Goal: Download file/media

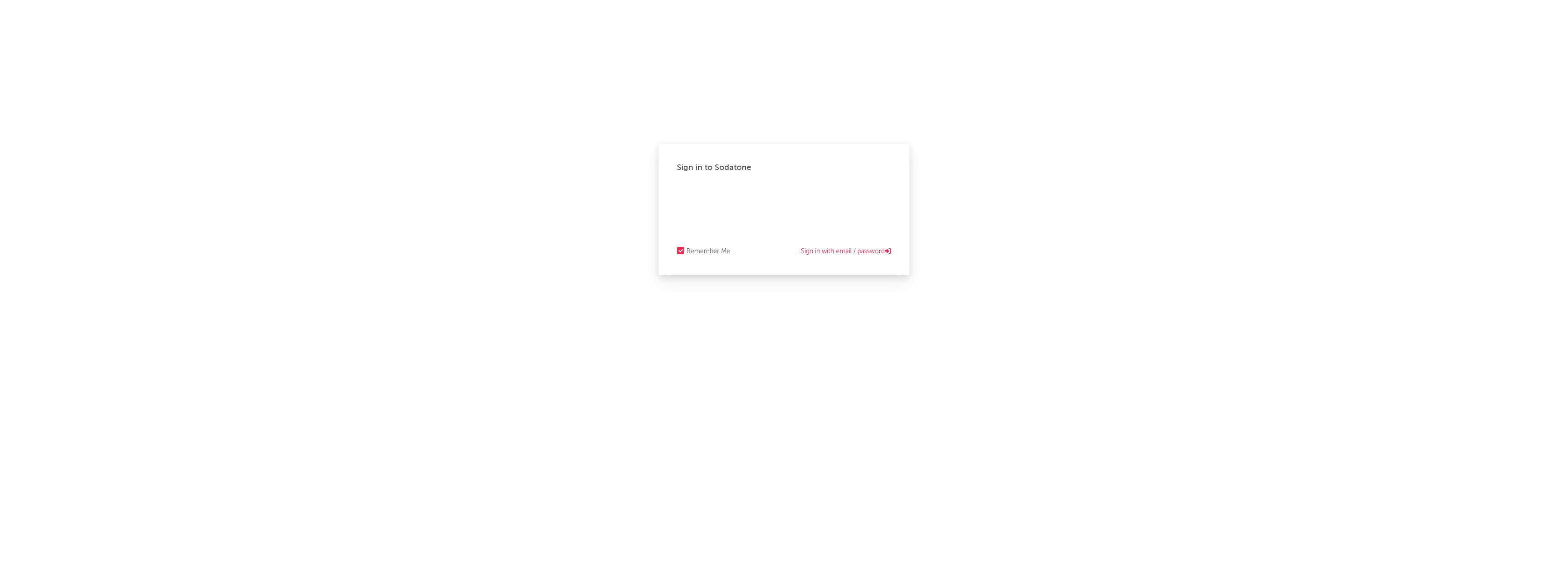
select select "recorded_music"
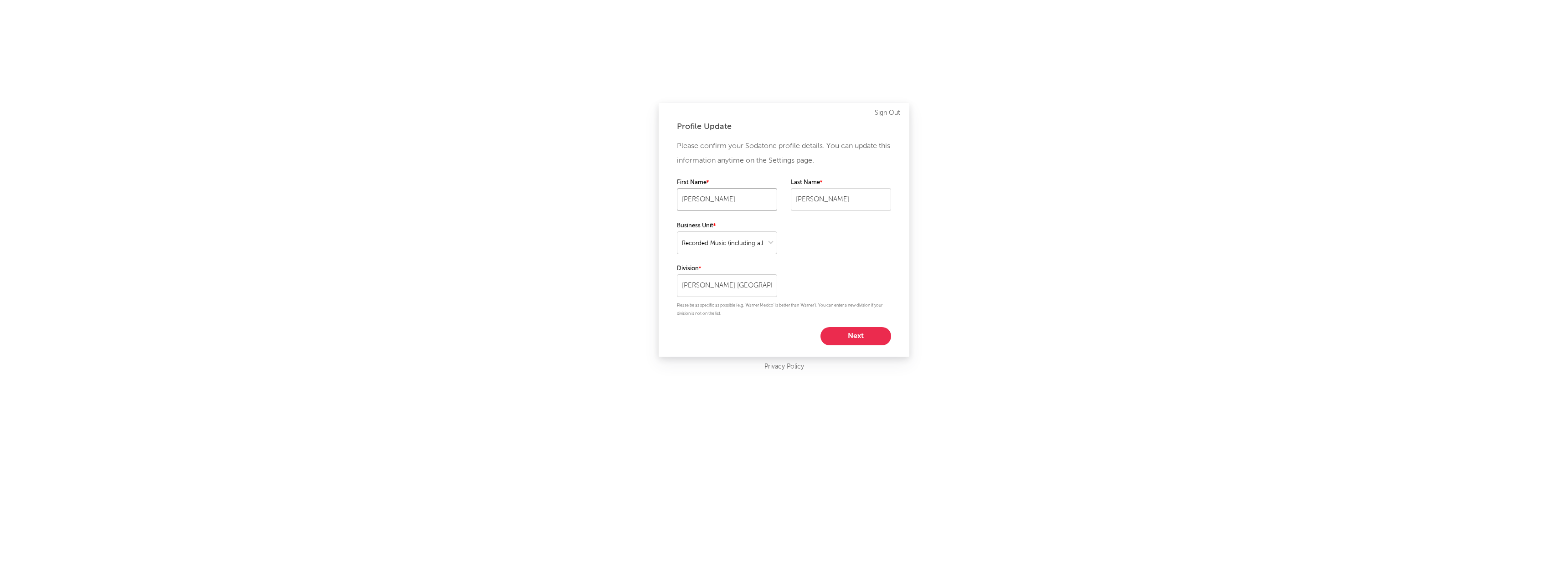
click at [687, 196] on input "[PERSON_NAME]" at bounding box center [727, 199] width 100 height 23
click at [853, 338] on button "Next" at bounding box center [856, 336] width 71 height 18
select select "other"
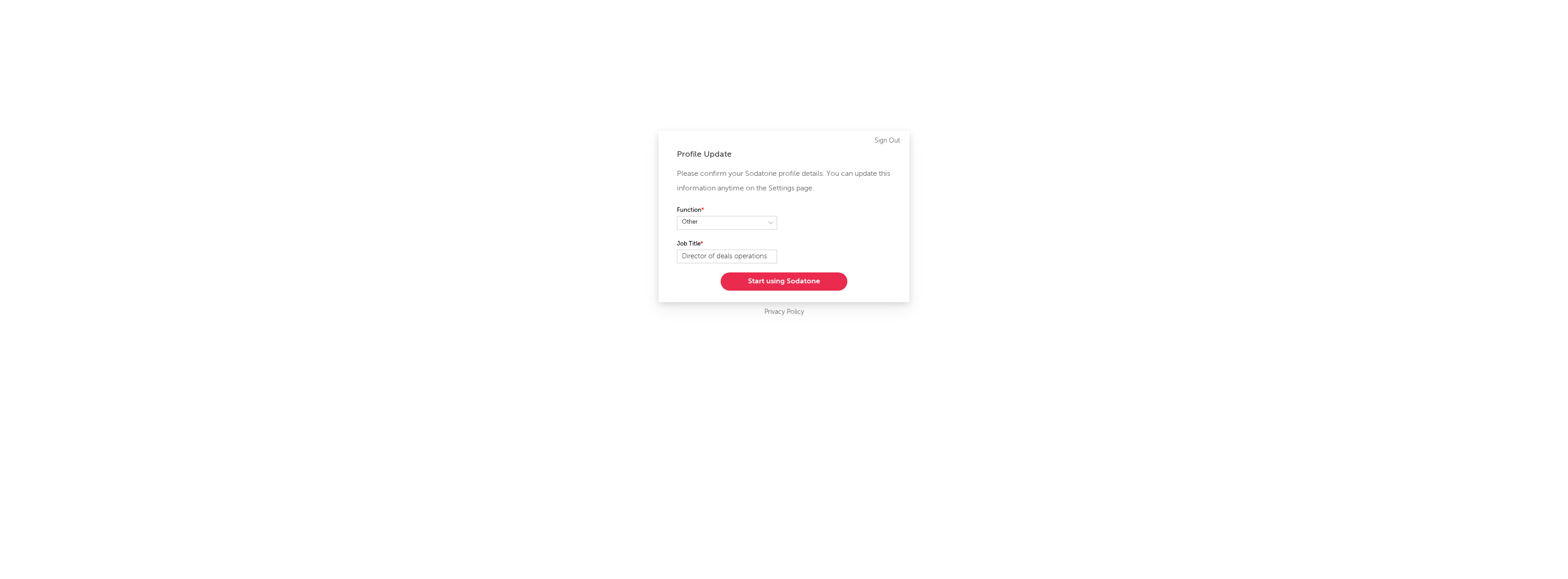
click at [780, 282] on button "Start using Sodatone" at bounding box center [784, 282] width 127 height 18
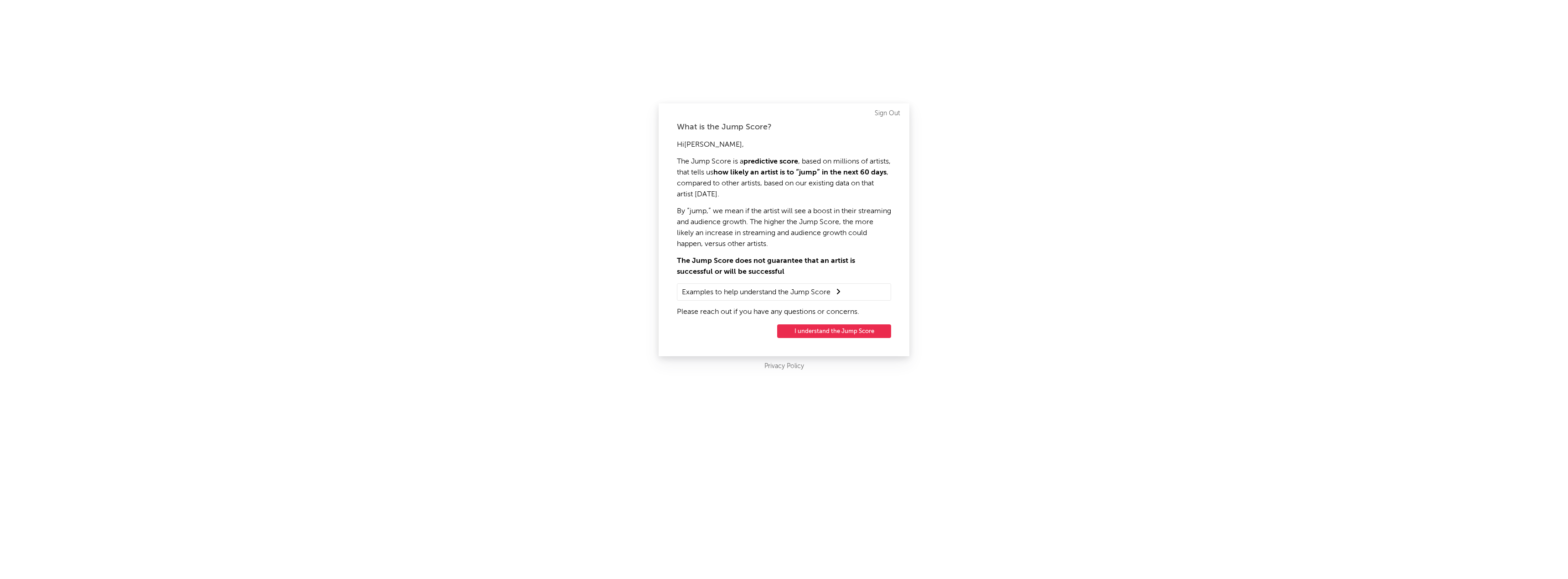
click at [812, 328] on button "I understand the Jump Score" at bounding box center [834, 331] width 114 height 13
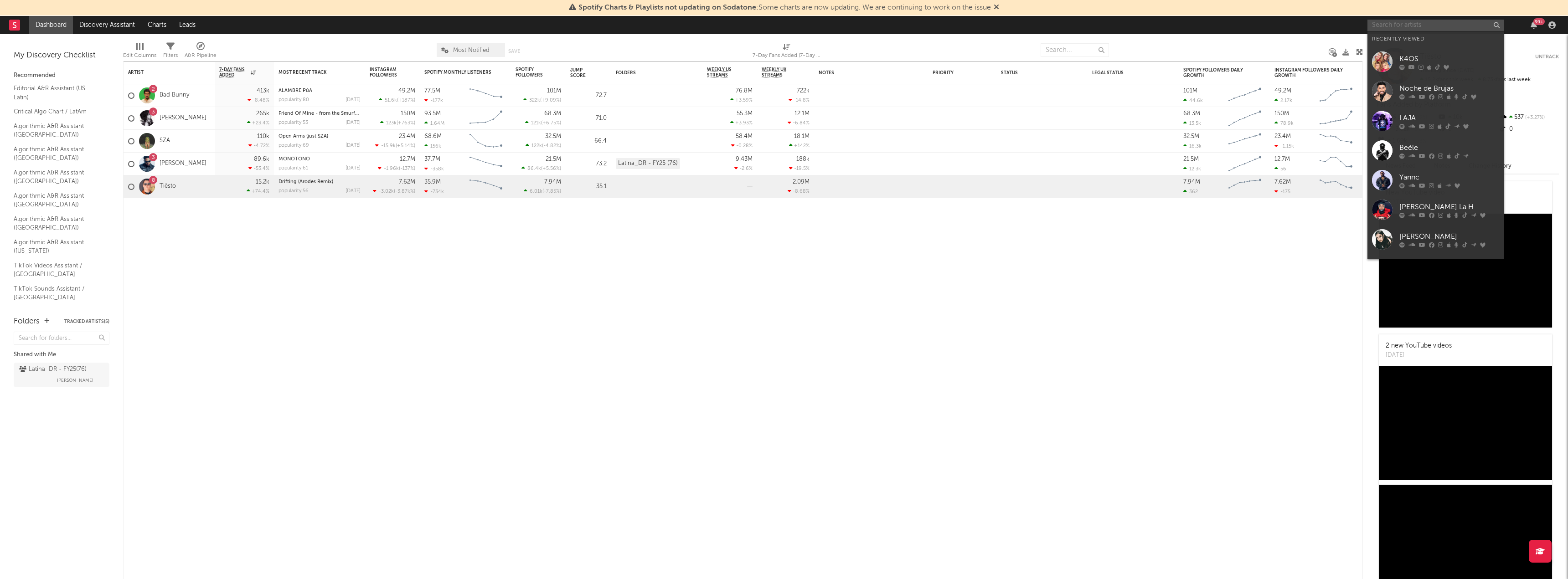
click at [1402, 23] on input "text" at bounding box center [1436, 25] width 137 height 12
type input "[PERSON_NAME]"
click at [1384, 70] on div at bounding box center [1382, 76] width 21 height 21
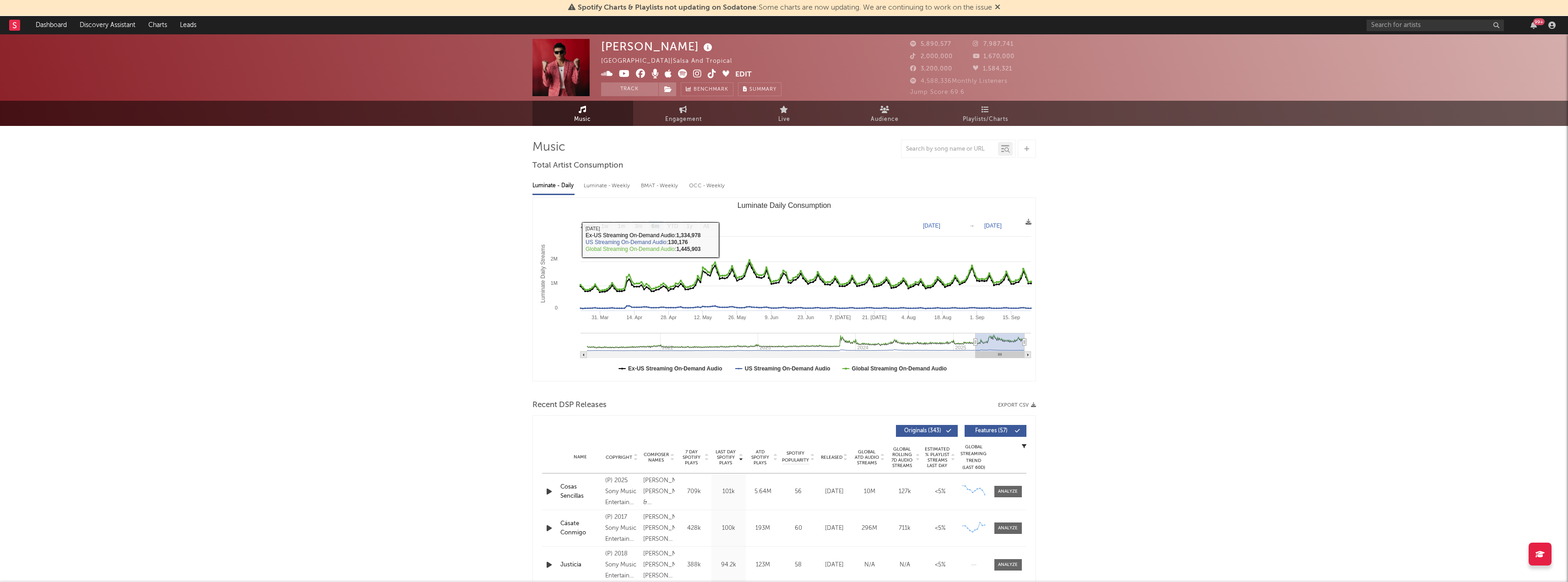
click at [713, 227] on rect "Luminate Daily Consumption" at bounding box center [707, 226] width 15 height 10
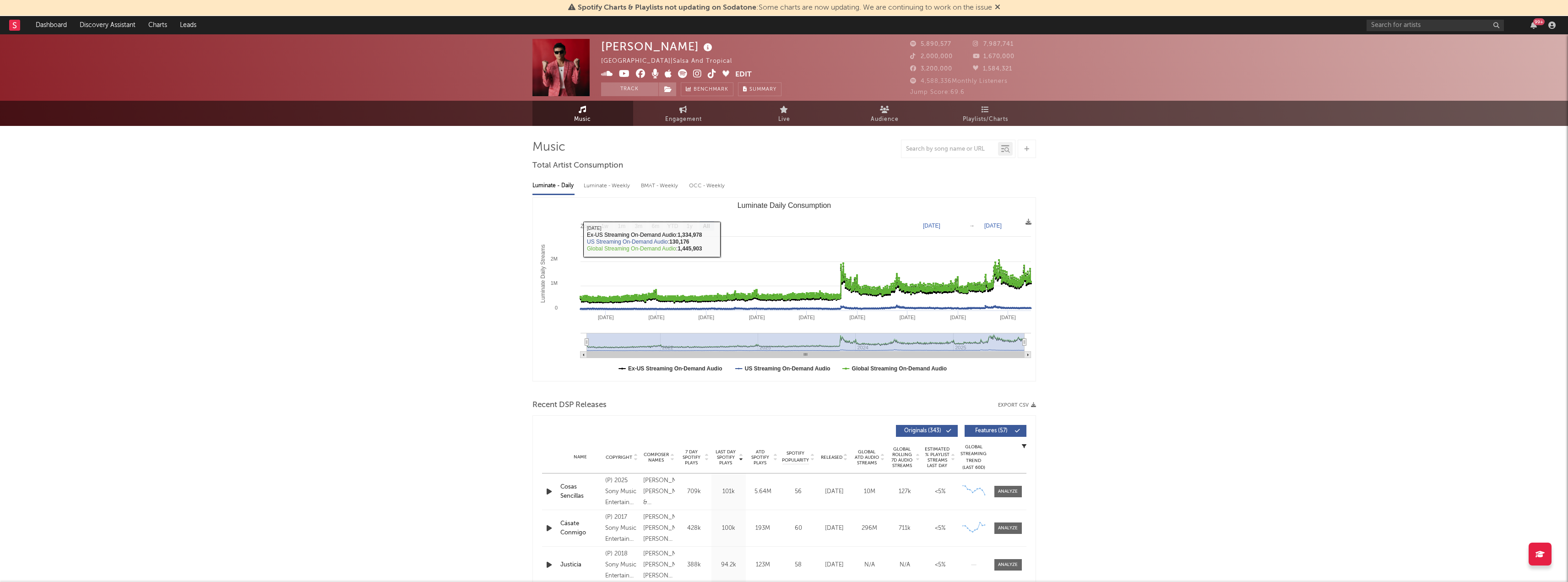
select select "All"
type input "[DATE]"
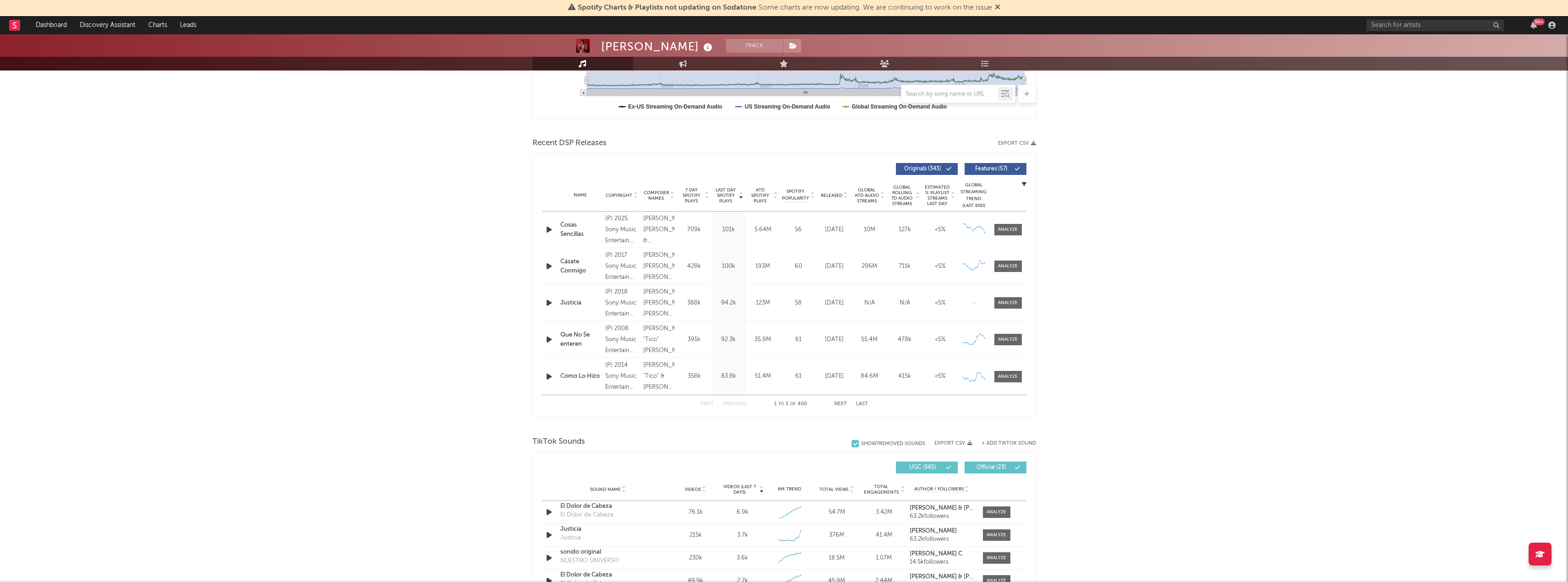
scroll to position [240, 0]
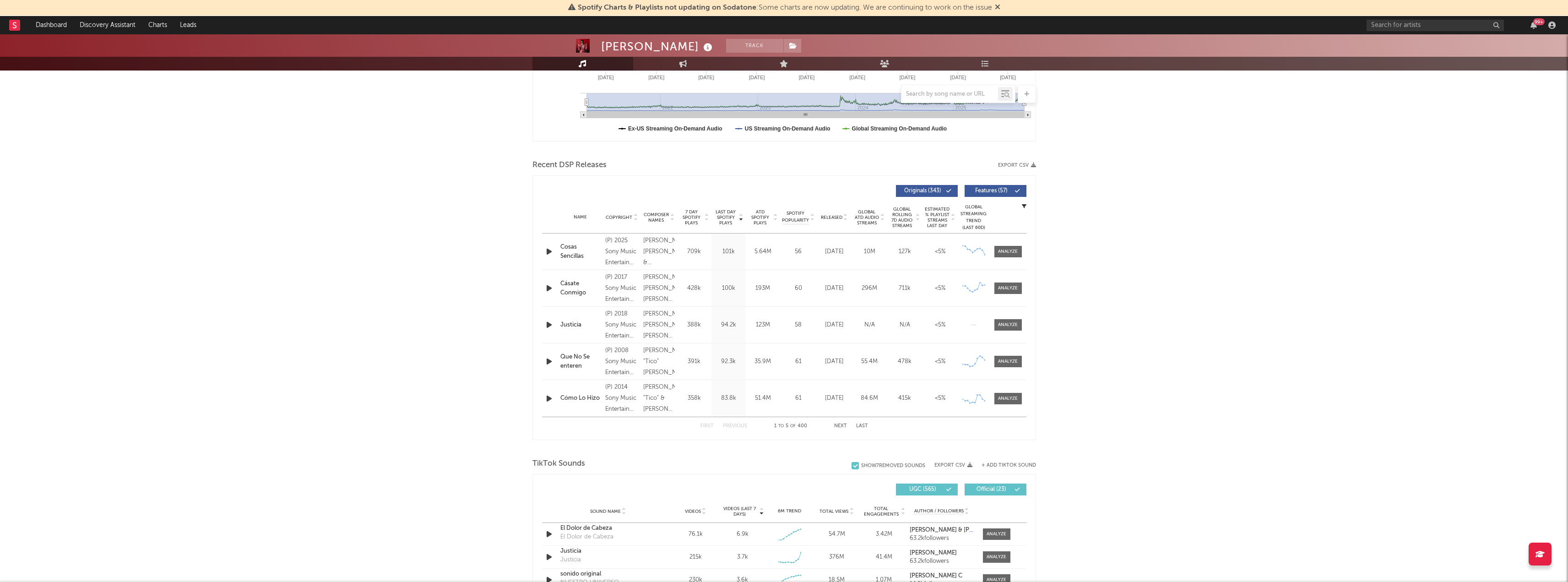
click at [1018, 193] on icon at bounding box center [1017, 191] width 6 height 6
click at [1107, 364] on div "[PERSON_NAME] Track [GEOGRAPHIC_DATA] | Salsa and Tropical Edit Track Benchmark…" at bounding box center [784, 486] width 1568 height 1383
click at [1015, 160] on div "Recent DSP Releases Export CSV" at bounding box center [784, 165] width 504 height 15
click at [1013, 165] on button "Export CSV" at bounding box center [1017, 165] width 38 height 6
